Goal: Communication & Community: Answer question/provide support

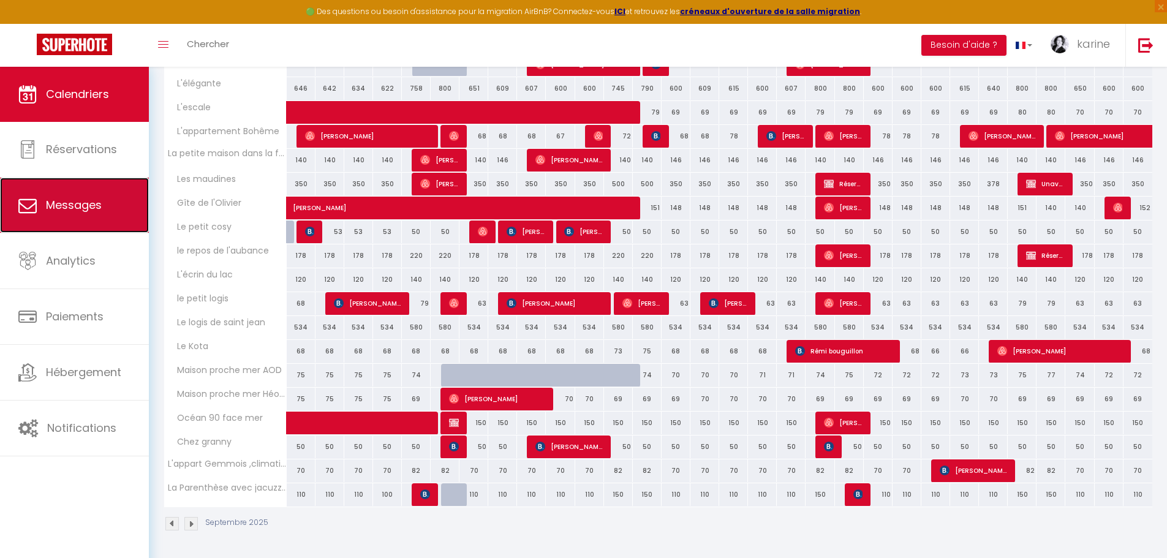
click at [77, 204] on span "Messages" at bounding box center [74, 204] width 56 height 15
select select "message"
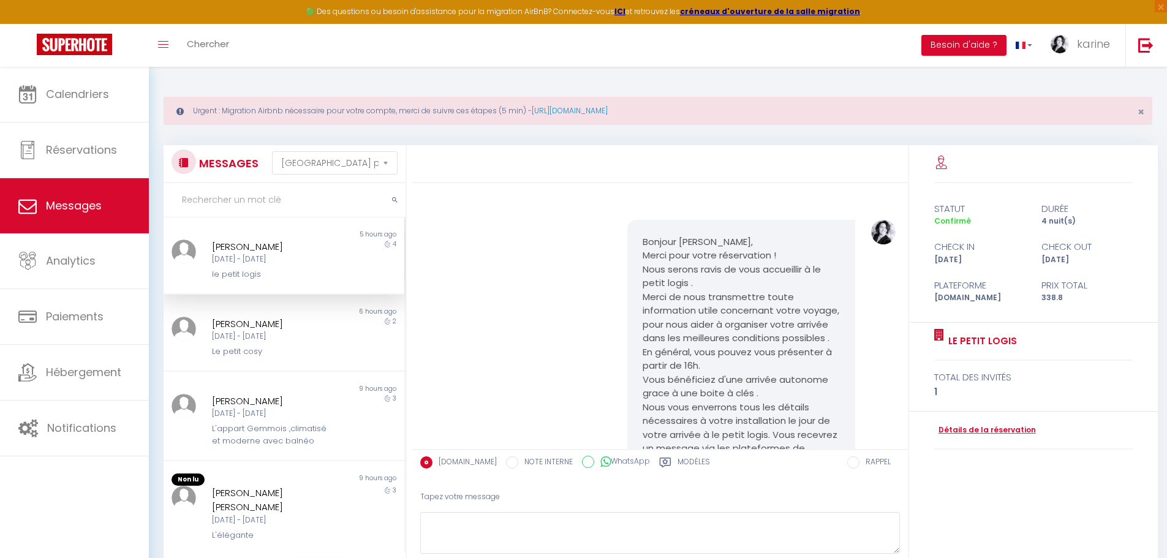
scroll to position [1328, 0]
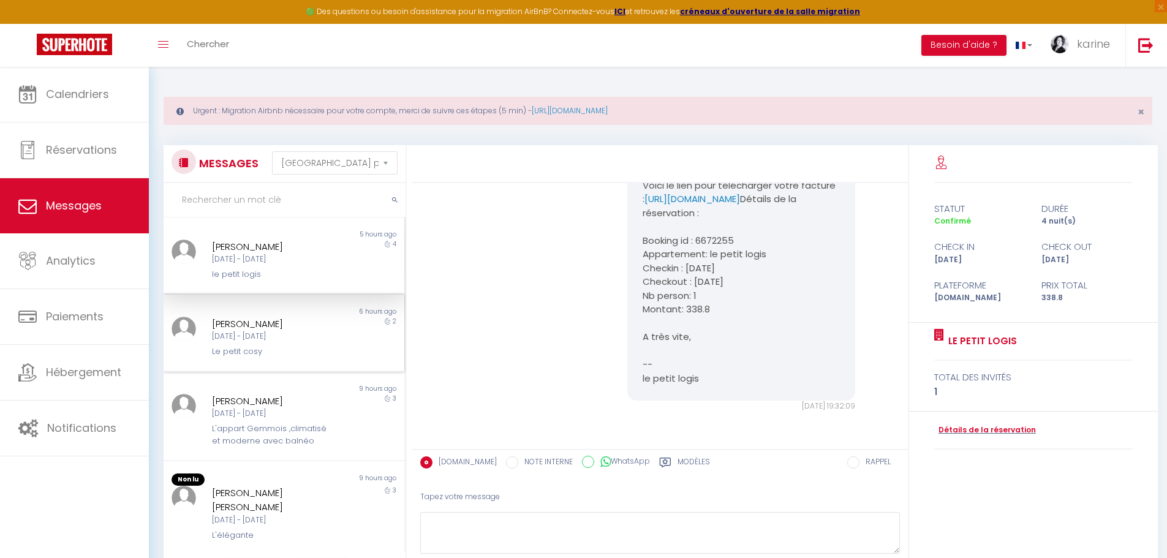
click at [266, 340] on div "[DATE] - [DATE]" at bounding box center [274, 337] width 124 height 12
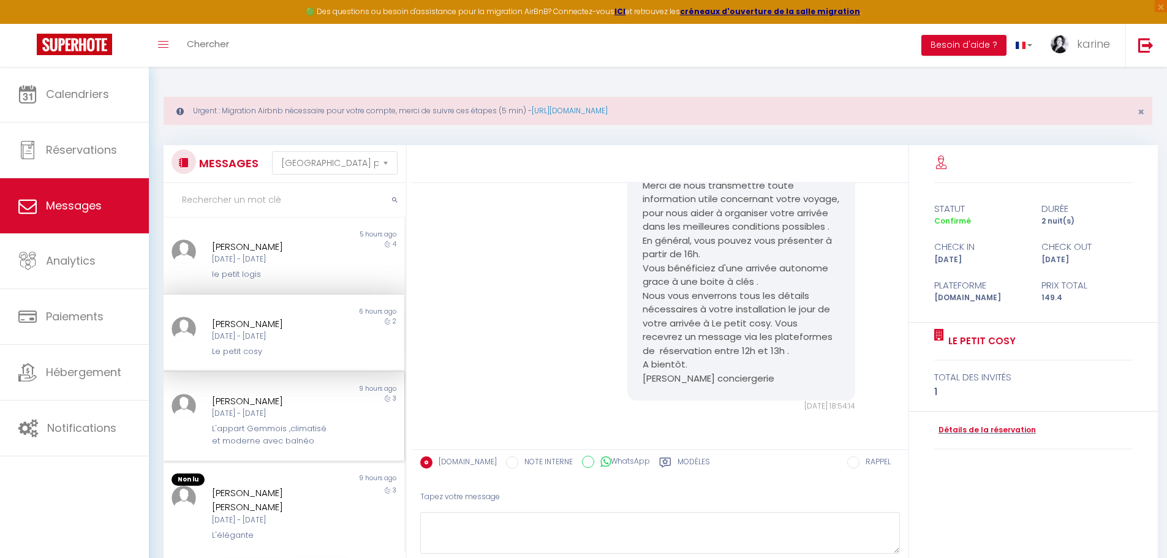
click at [268, 430] on div "L'appart Gemmois ,climatisé et moderne avec balnéo" at bounding box center [274, 435] width 124 height 25
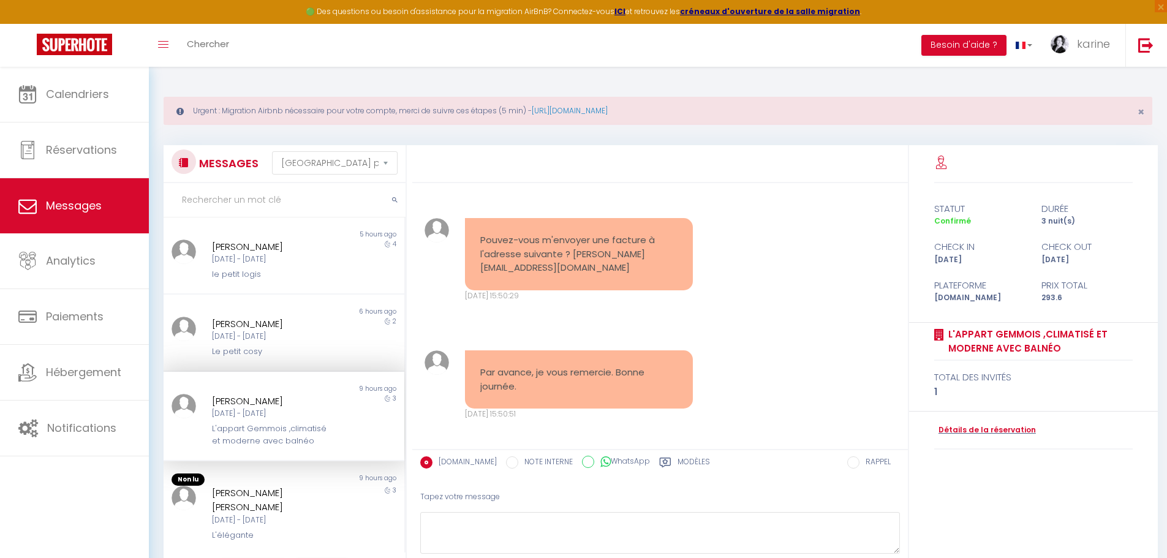
scroll to position [523, 0]
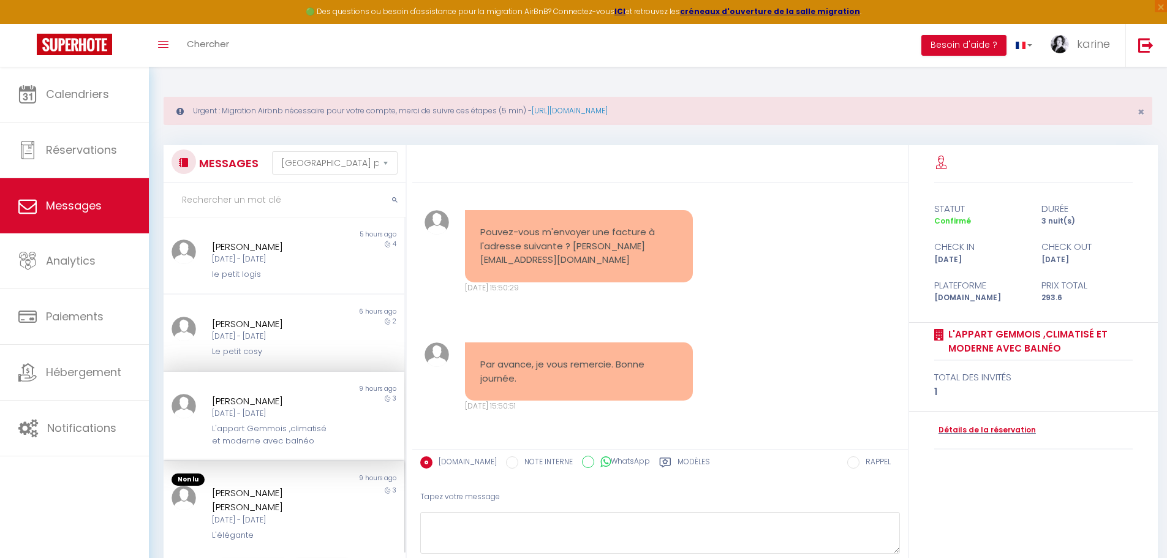
click at [279, 510] on div "[PERSON_NAME] [PERSON_NAME]" at bounding box center [274, 500] width 124 height 29
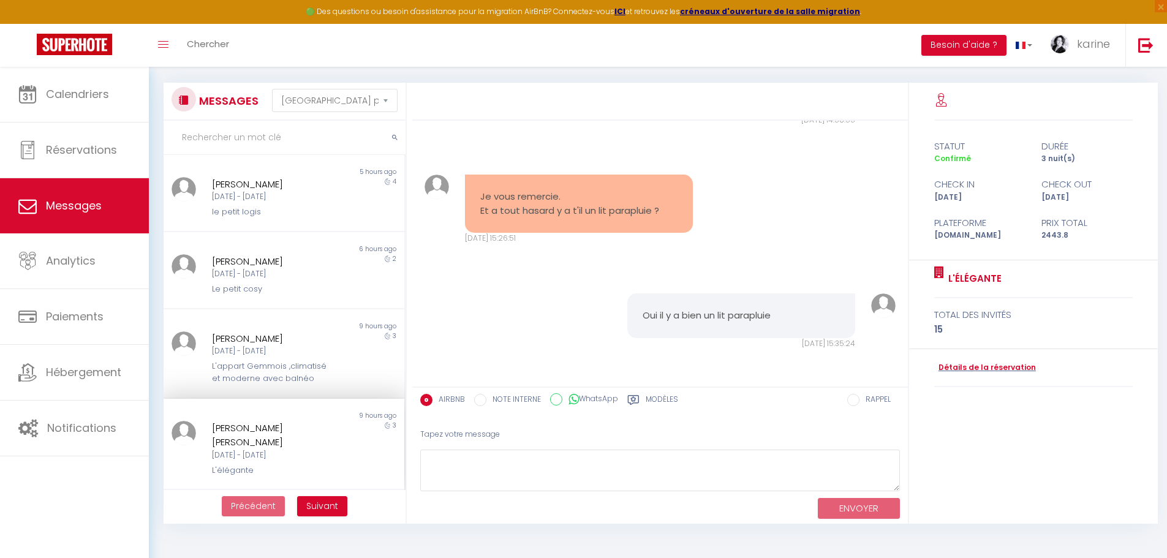
scroll to position [67, 0]
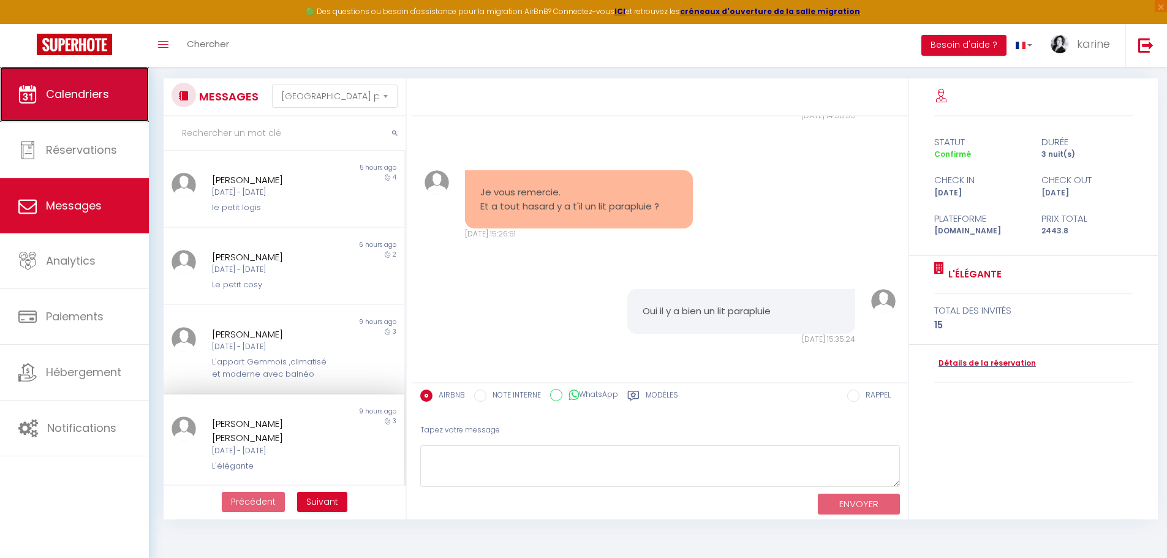
click at [86, 92] on span "Calendriers" at bounding box center [77, 93] width 63 height 15
